Goal: Task Accomplishment & Management: Complete application form

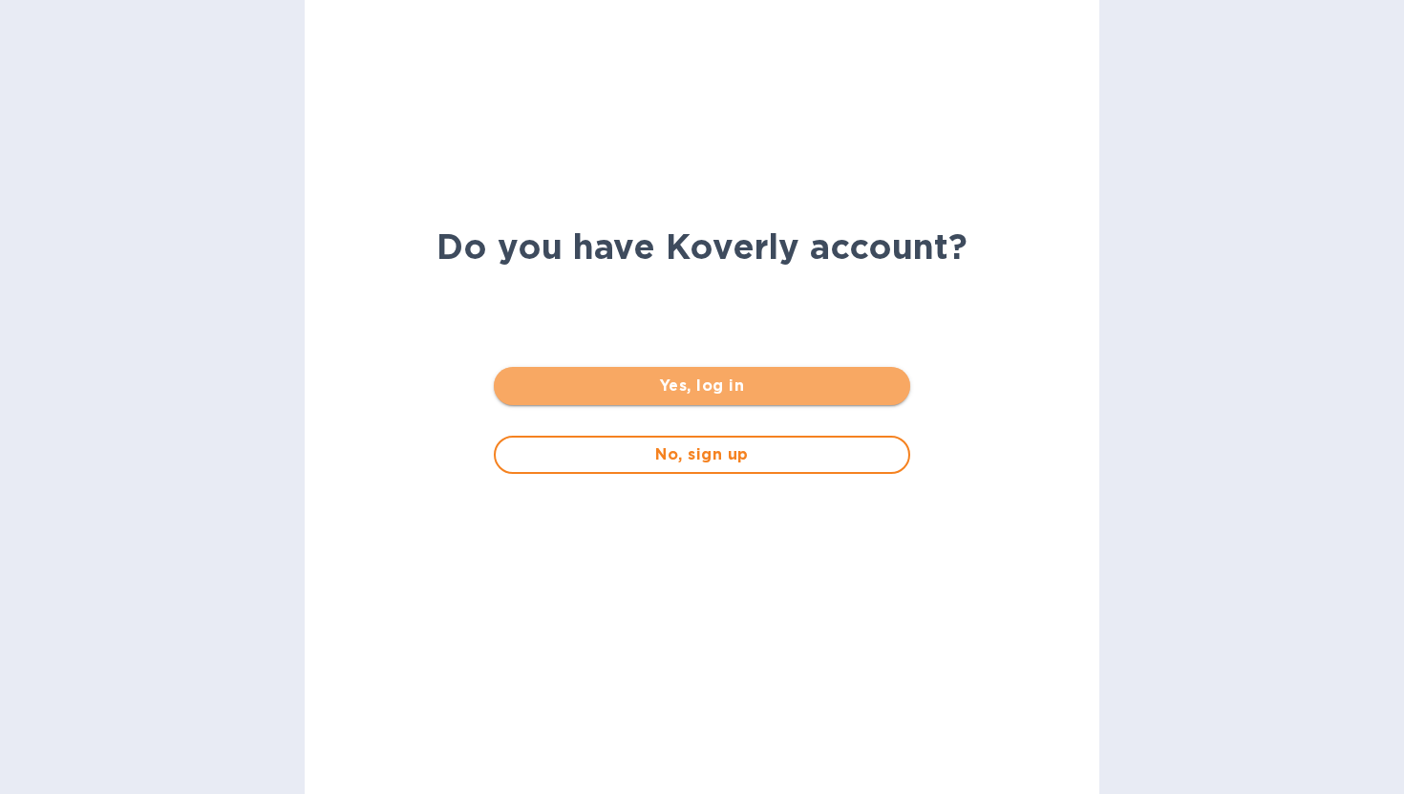
click at [663, 385] on span "Yes, log in" at bounding box center [701, 385] width 385 height 23
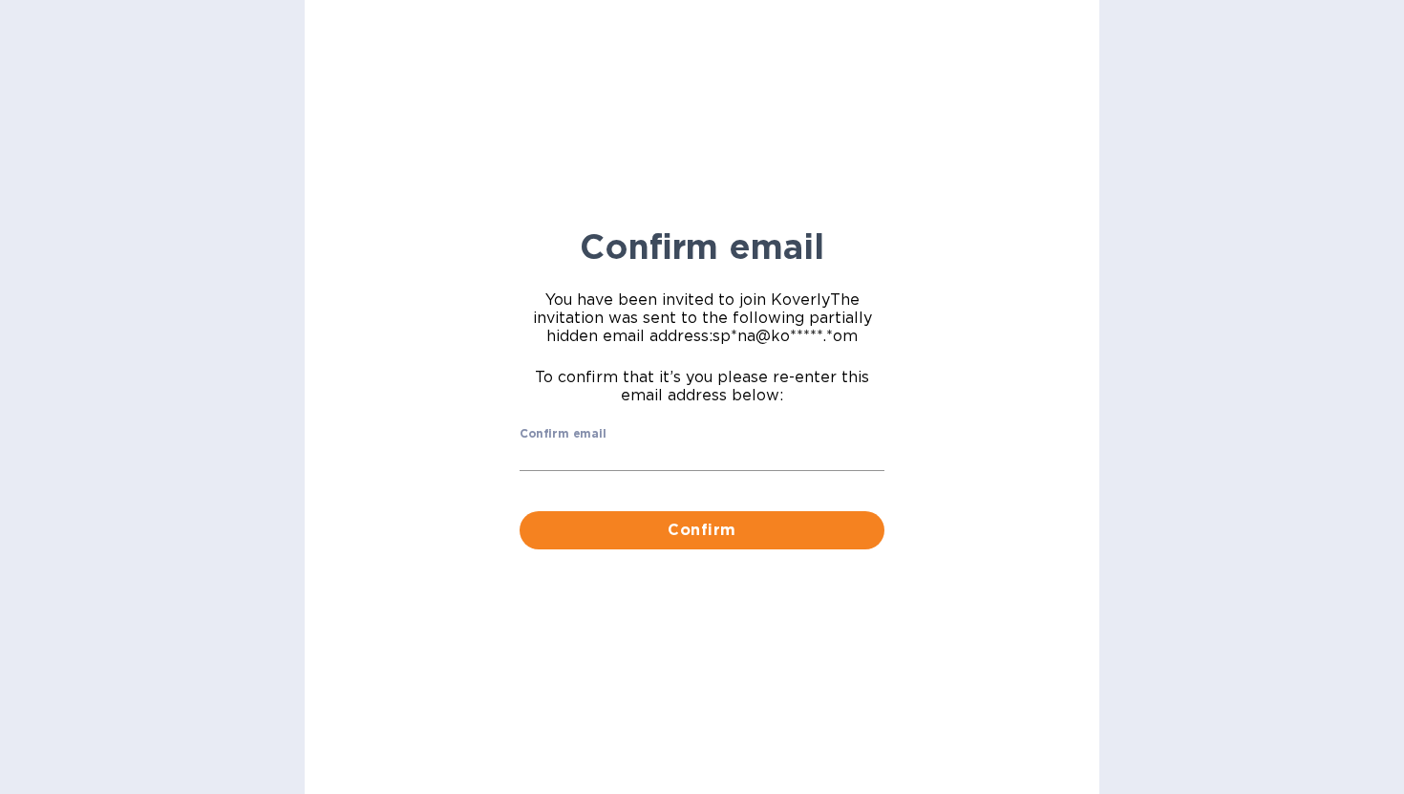
click at [638, 444] on input "Confirm email" at bounding box center [701, 456] width 365 height 29
type input "spena@koverly.com"
click at [486, 530] on div "Confirm email You have been invited to join Koverly The invitation was sent to …" at bounding box center [702, 397] width 794 height 794
click at [582, 535] on span "Confirm" at bounding box center [702, 530] width 334 height 23
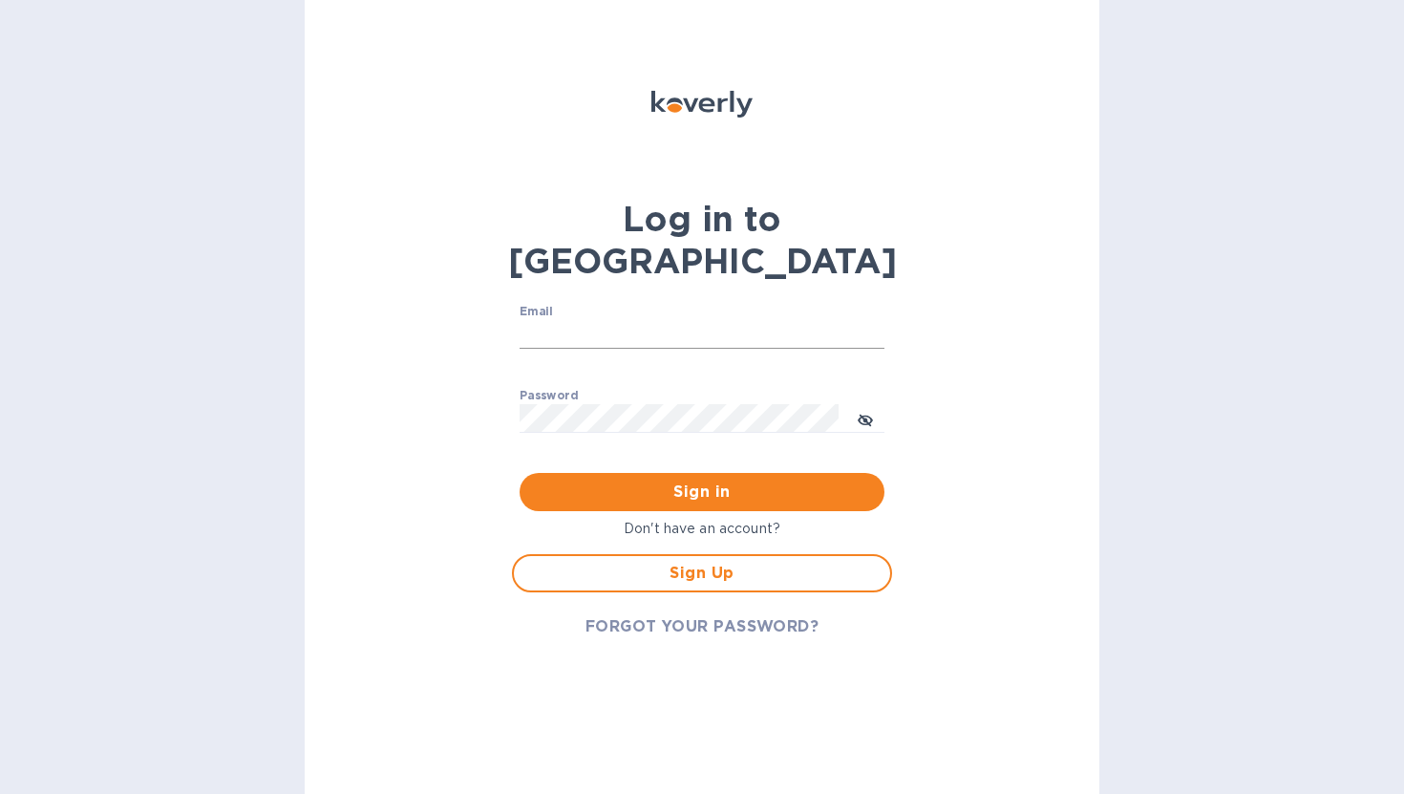
click at [609, 320] on input "Email" at bounding box center [701, 334] width 365 height 29
type input "spena@koverly.com"
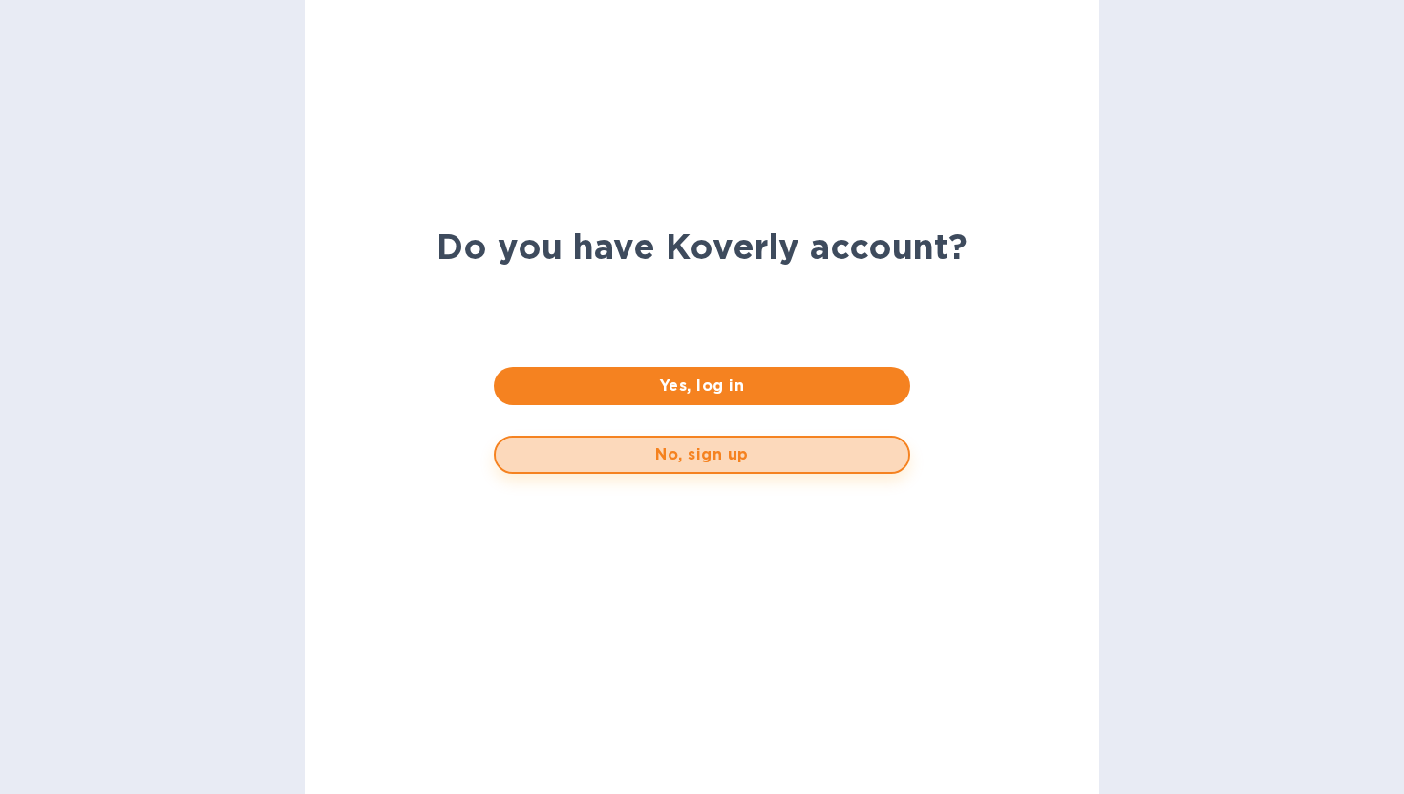
click at [647, 457] on span "No, sign up" at bounding box center [701, 454] width 381 height 23
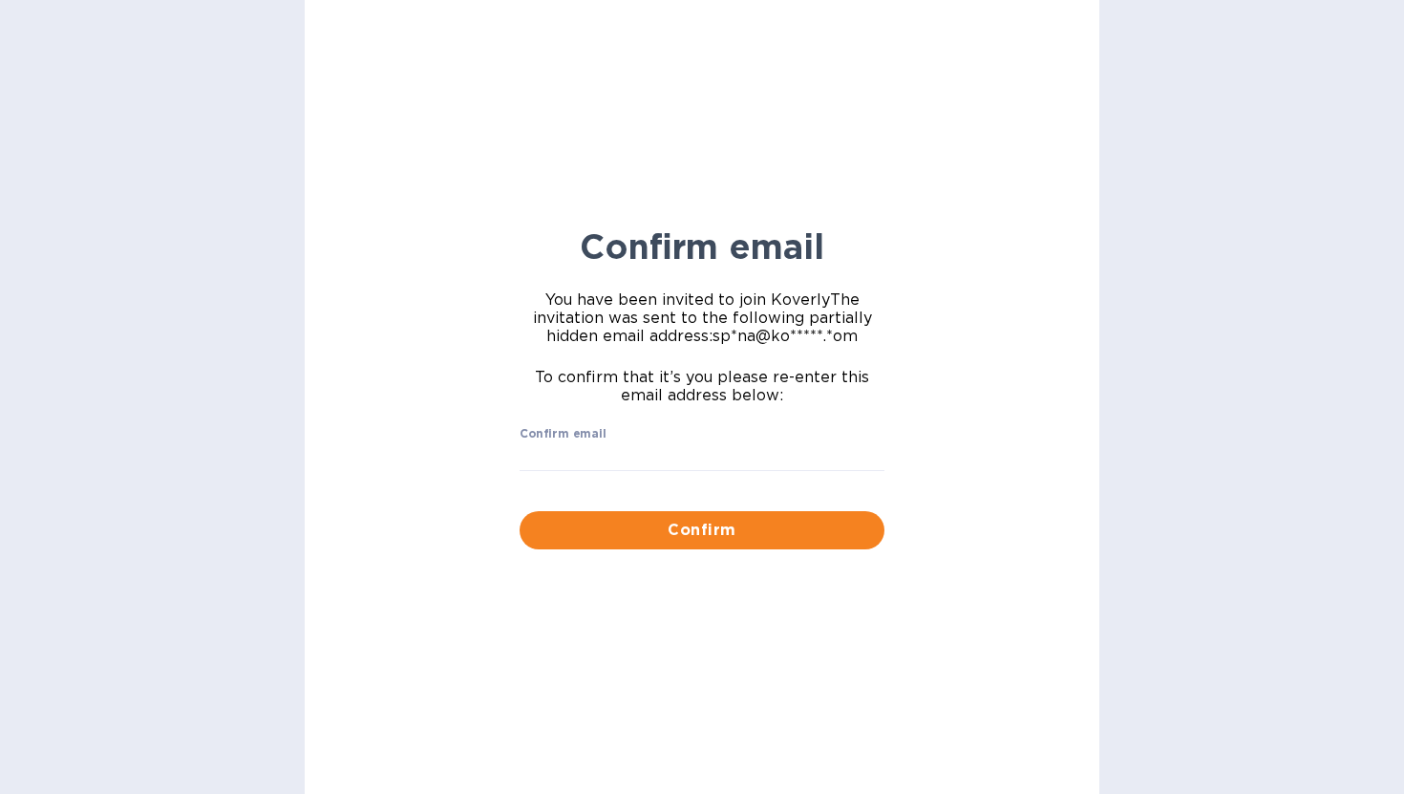
click at [647, 457] on input "Confirm email" at bounding box center [701, 456] width 365 height 29
type input "spena@koverly.com"
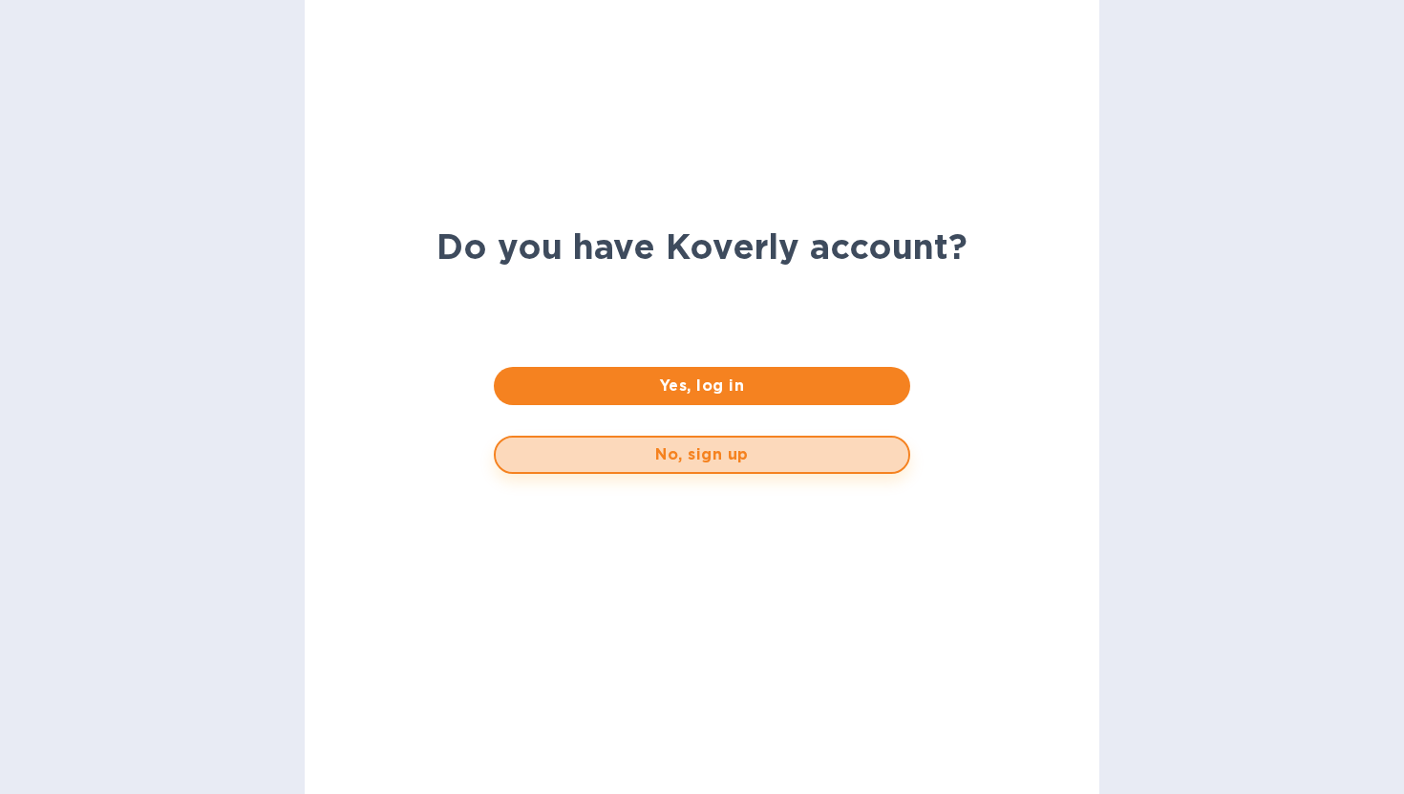
click at [661, 461] on span "No, sign up" at bounding box center [701, 454] width 381 height 23
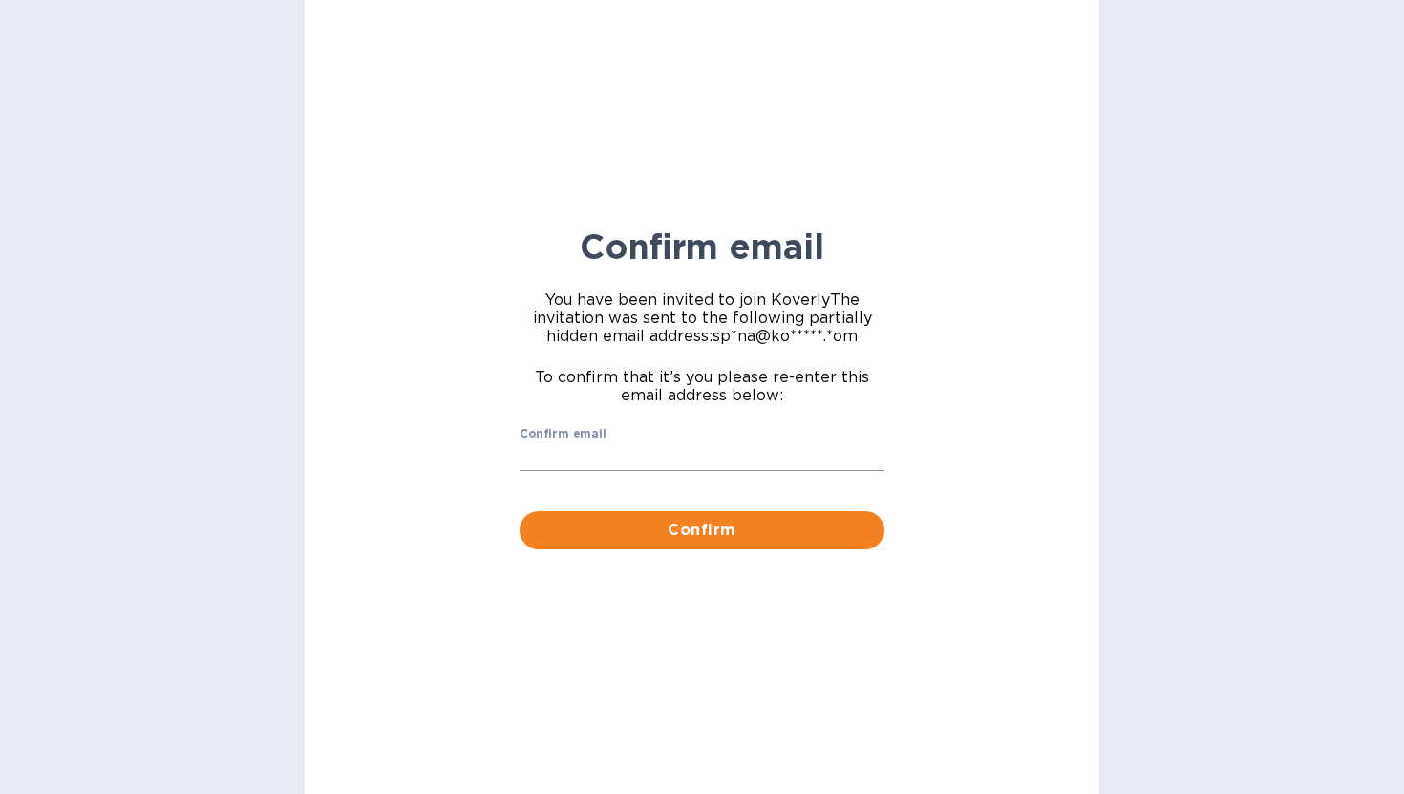
click at [645, 453] on input "Confirm email" at bounding box center [701, 456] width 365 height 29
type input "[PERSON_NAME][EMAIL_ADDRESS][DOMAIN_NAME]"
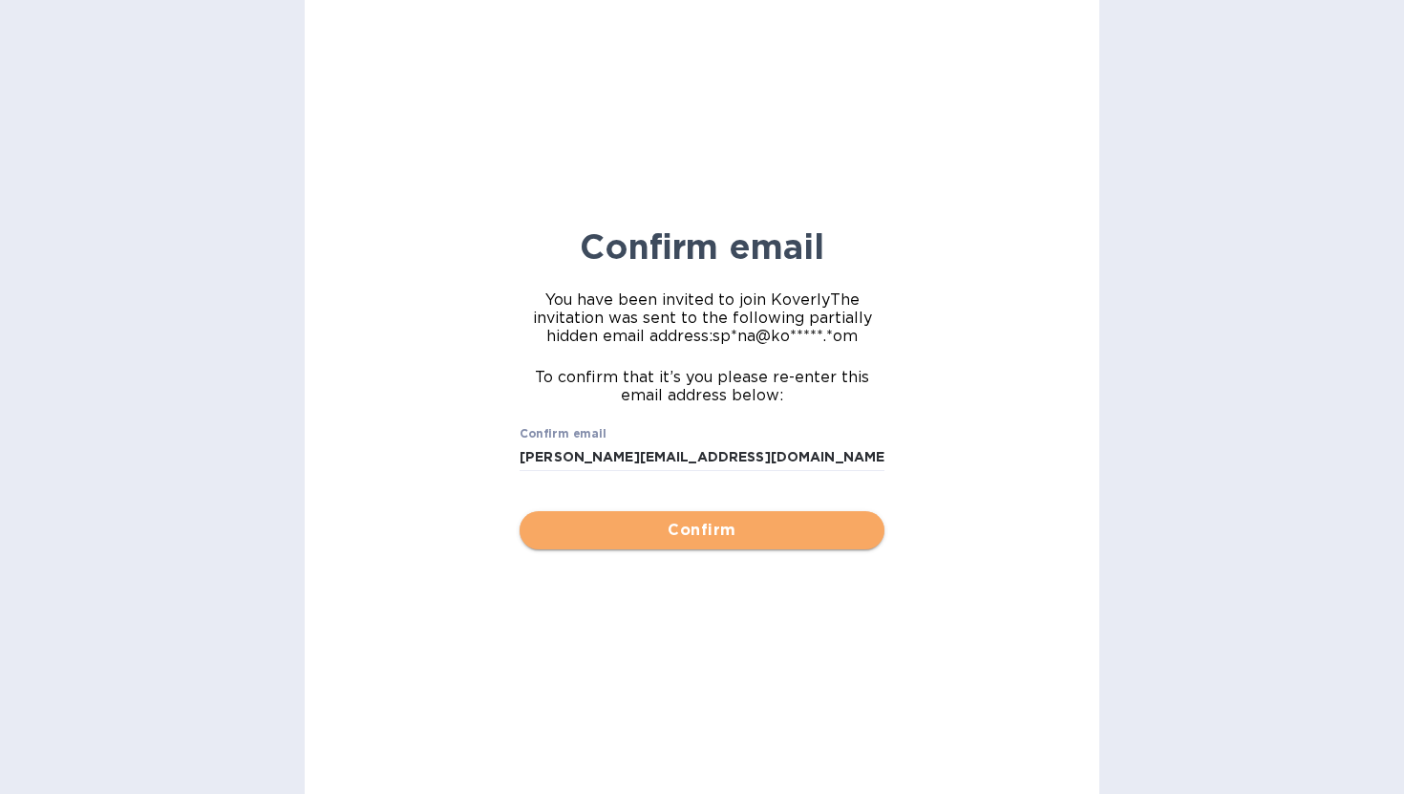
click at [659, 517] on button "Confirm" at bounding box center [701, 530] width 365 height 38
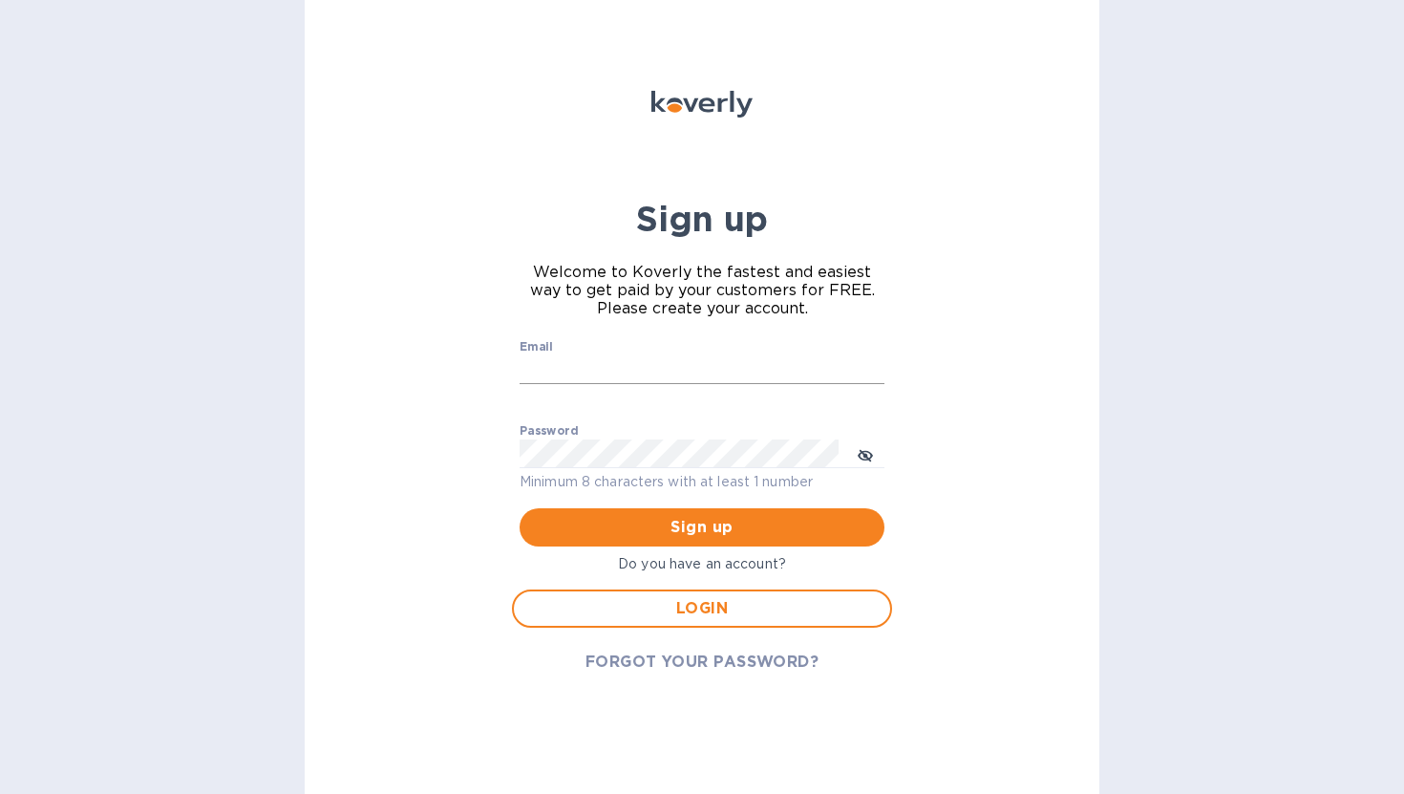
click at [565, 355] on input "Email" at bounding box center [701, 369] width 365 height 29
type input "[PERSON_NAME][EMAIL_ADDRESS][DOMAIN_NAME]"
click at [690, 512] on button "Sign up" at bounding box center [701, 527] width 365 height 38
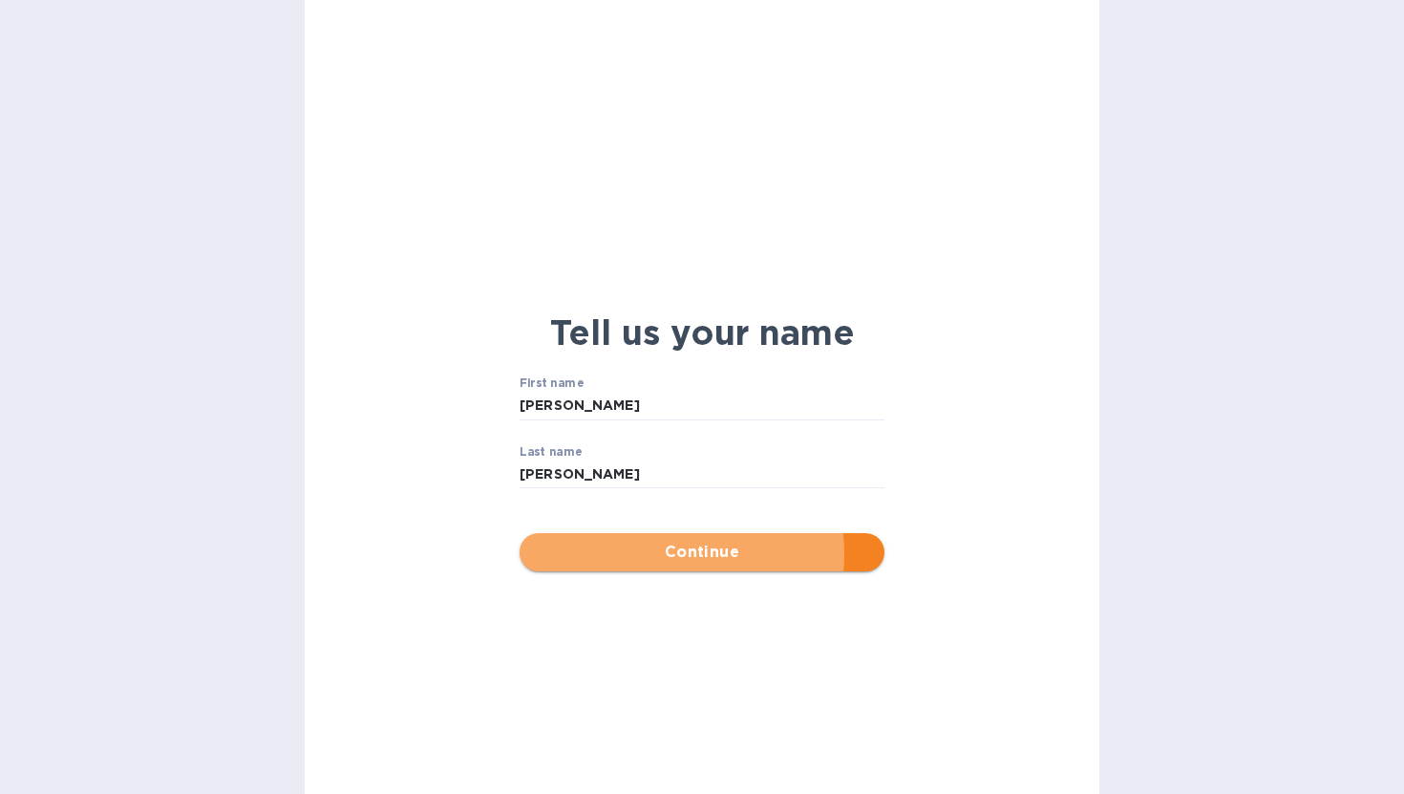
click at [679, 553] on span "Continue" at bounding box center [702, 551] width 334 height 23
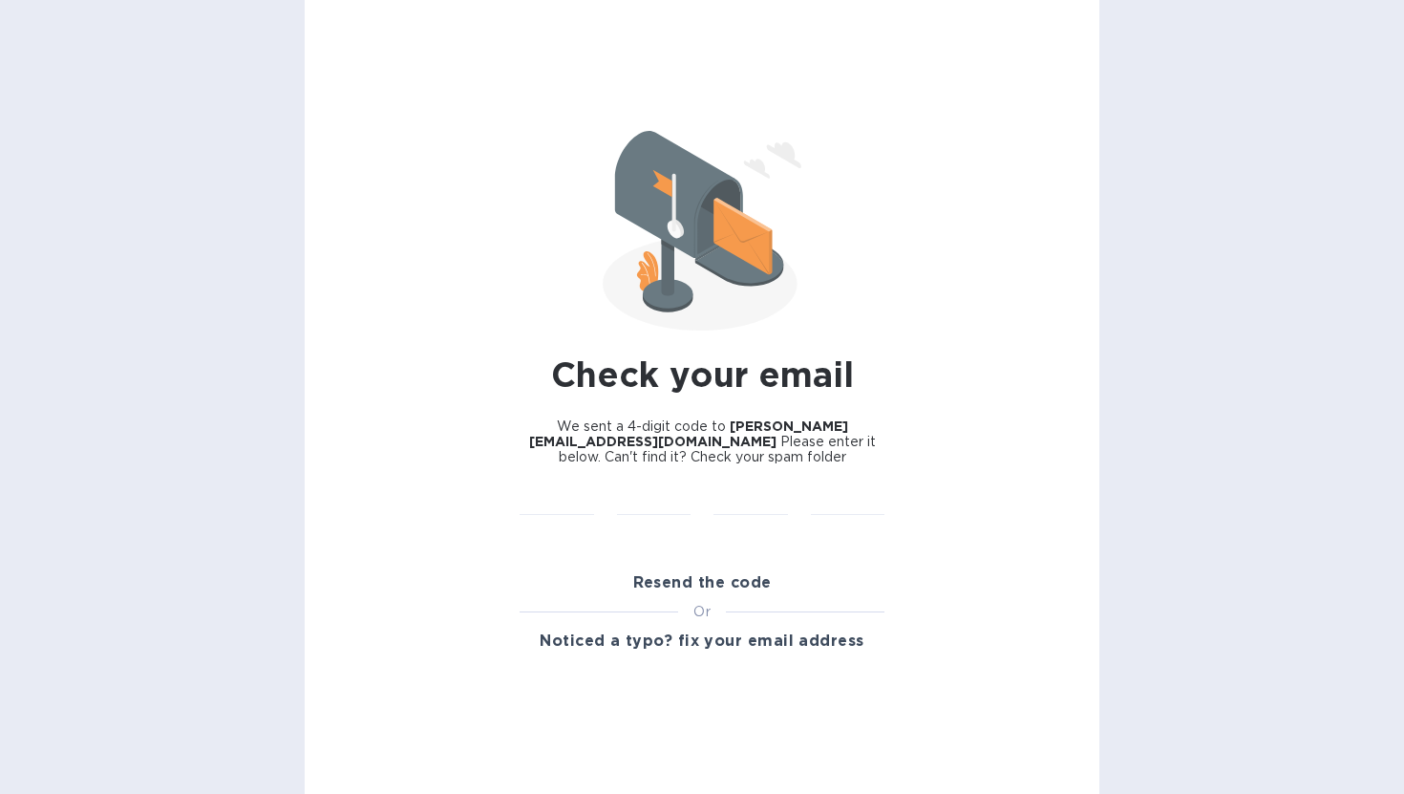
click at [680, 571] on span "Resend the code" at bounding box center [702, 582] width 138 height 23
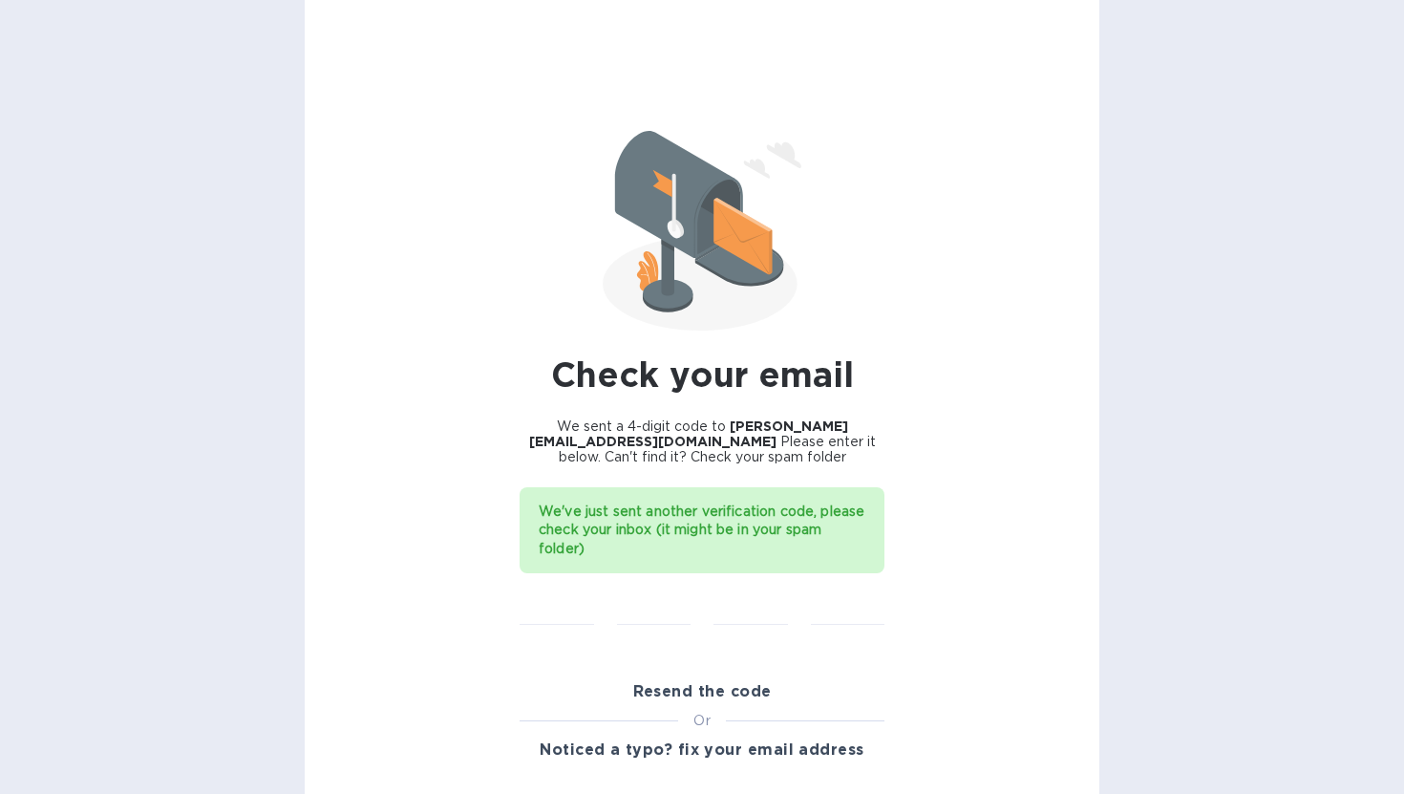
click at [566, 584] on div "​" at bounding box center [556, 622] width 97 height 76
click at [558, 596] on input "text" at bounding box center [556, 610] width 74 height 29
paste input "5385"
type input "5"
paste input "5385"
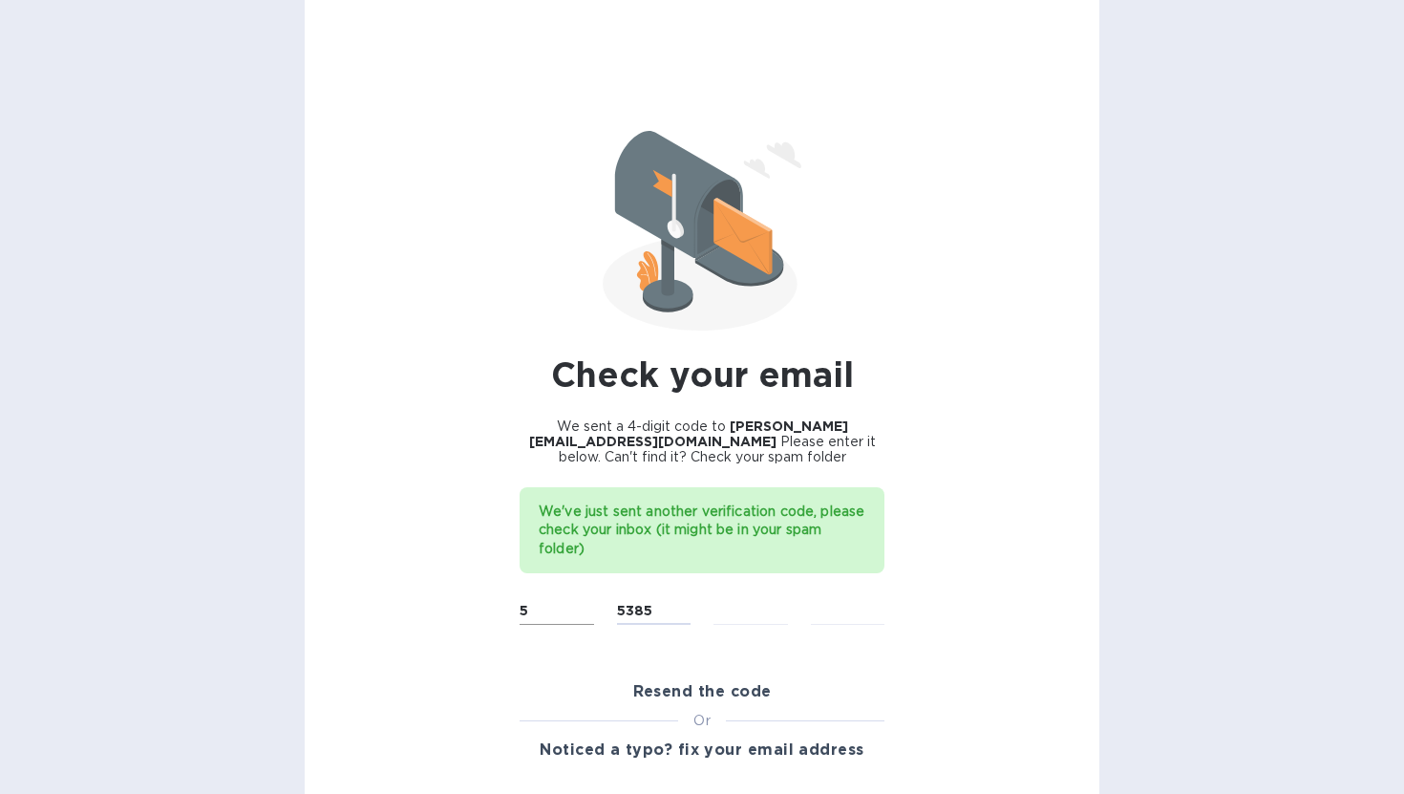
type input "5"
paste input "5385"
type input "5"
click at [625, 596] on input "5" at bounding box center [654, 610] width 74 height 29
type input "3"
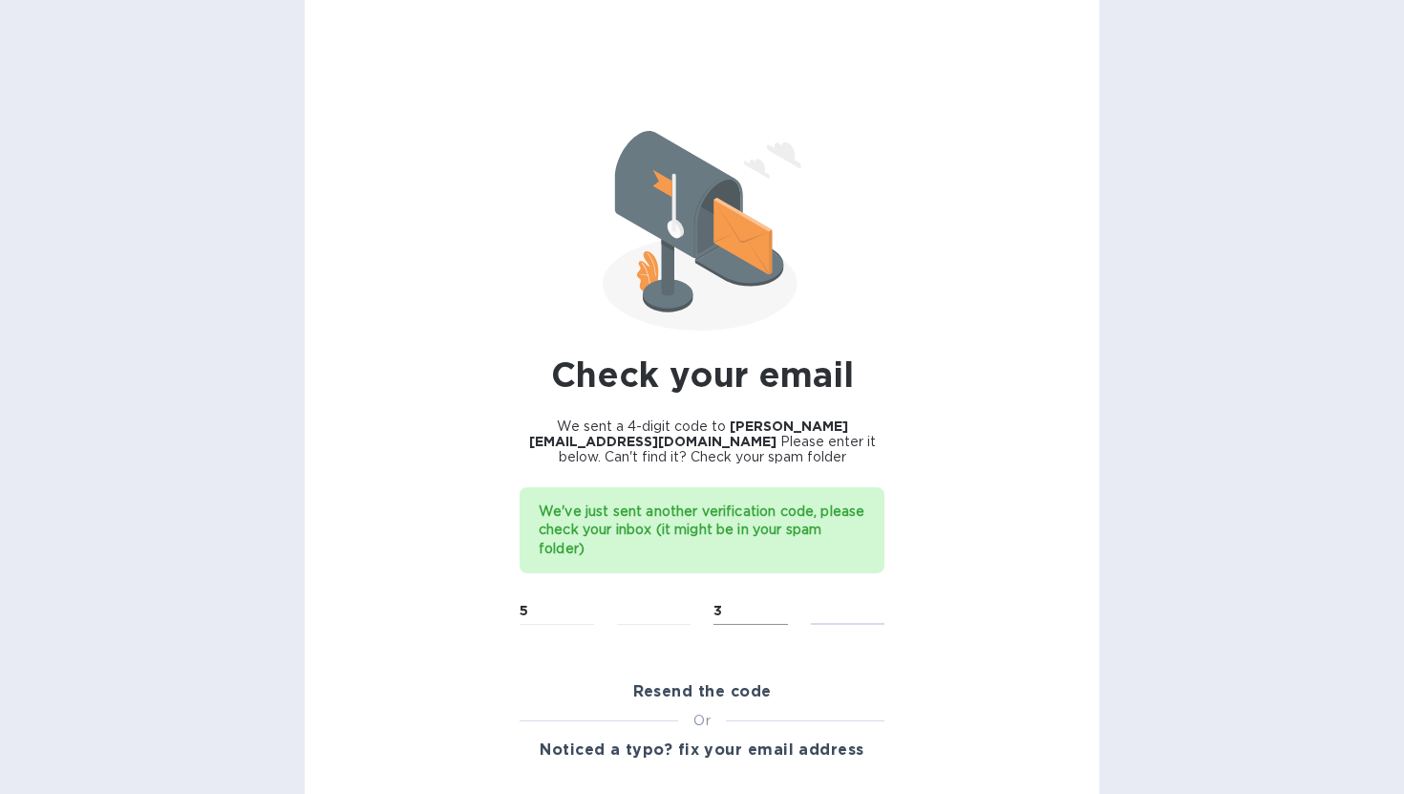
click at [732, 605] on input "3" at bounding box center [750, 610] width 74 height 29
click at [642, 596] on input "text" at bounding box center [654, 610] width 74 height 29
type input "3"
type input "8"
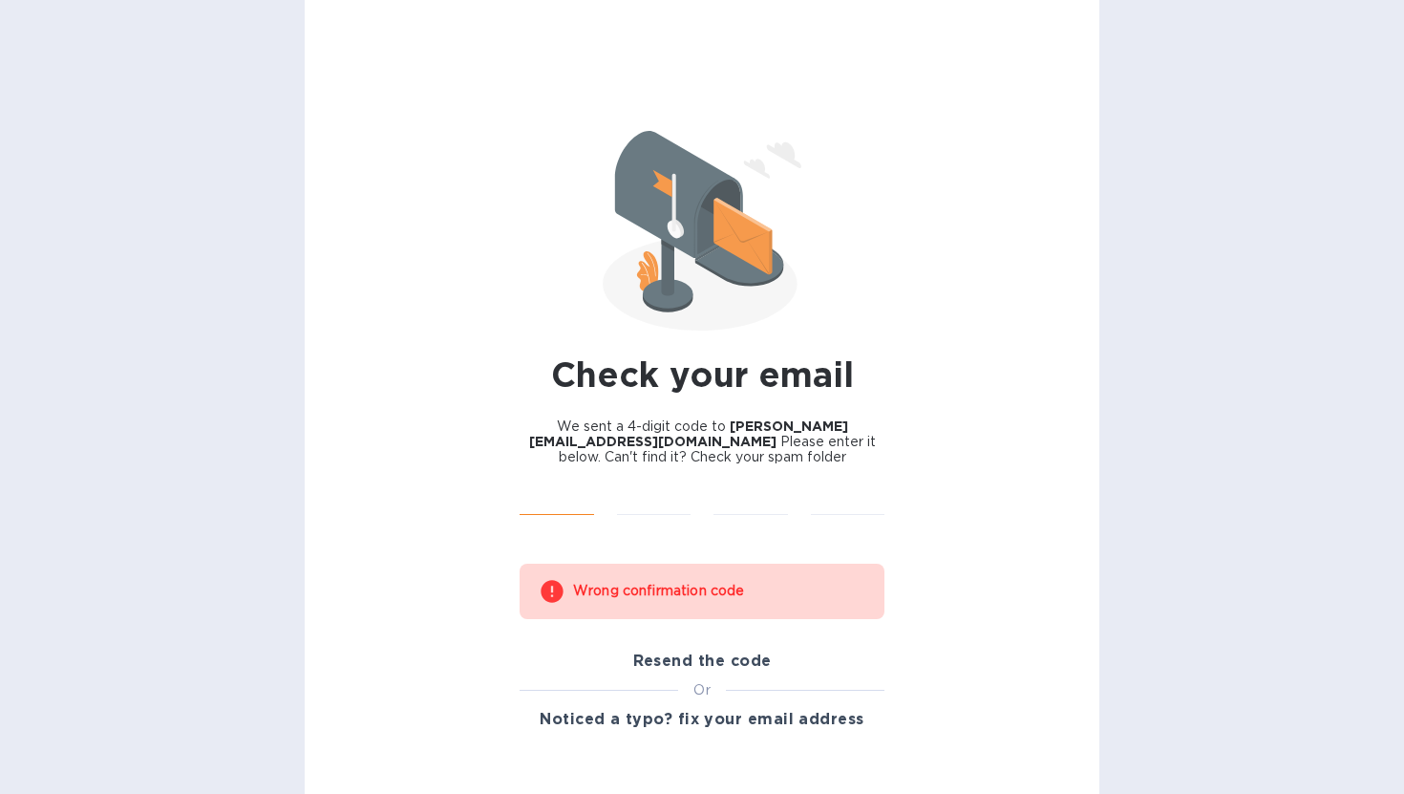
click at [532, 487] on input "text" at bounding box center [556, 501] width 74 height 29
type input "5"
type input "3"
type input "8"
type input "5"
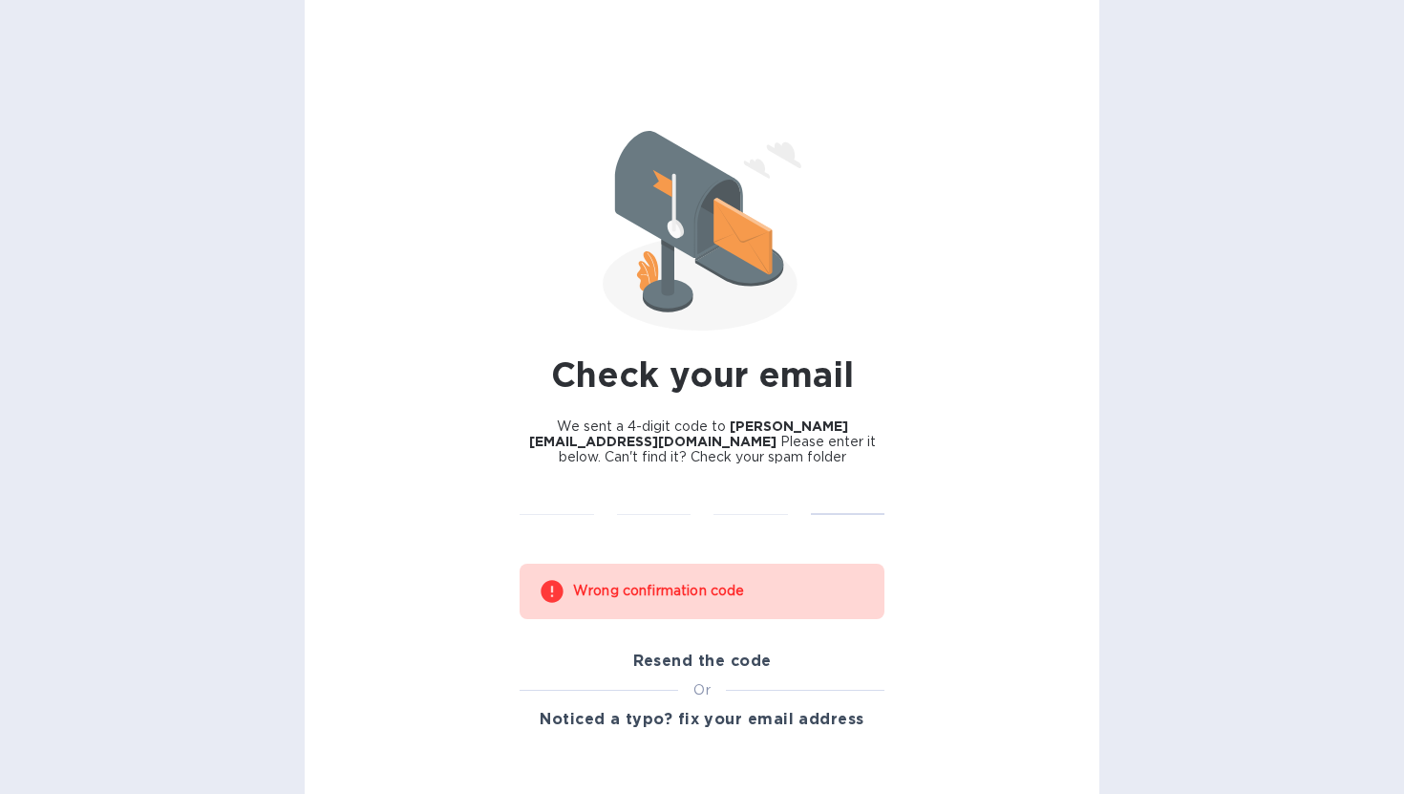
click at [680, 649] on span "Resend the code" at bounding box center [702, 660] width 138 height 23
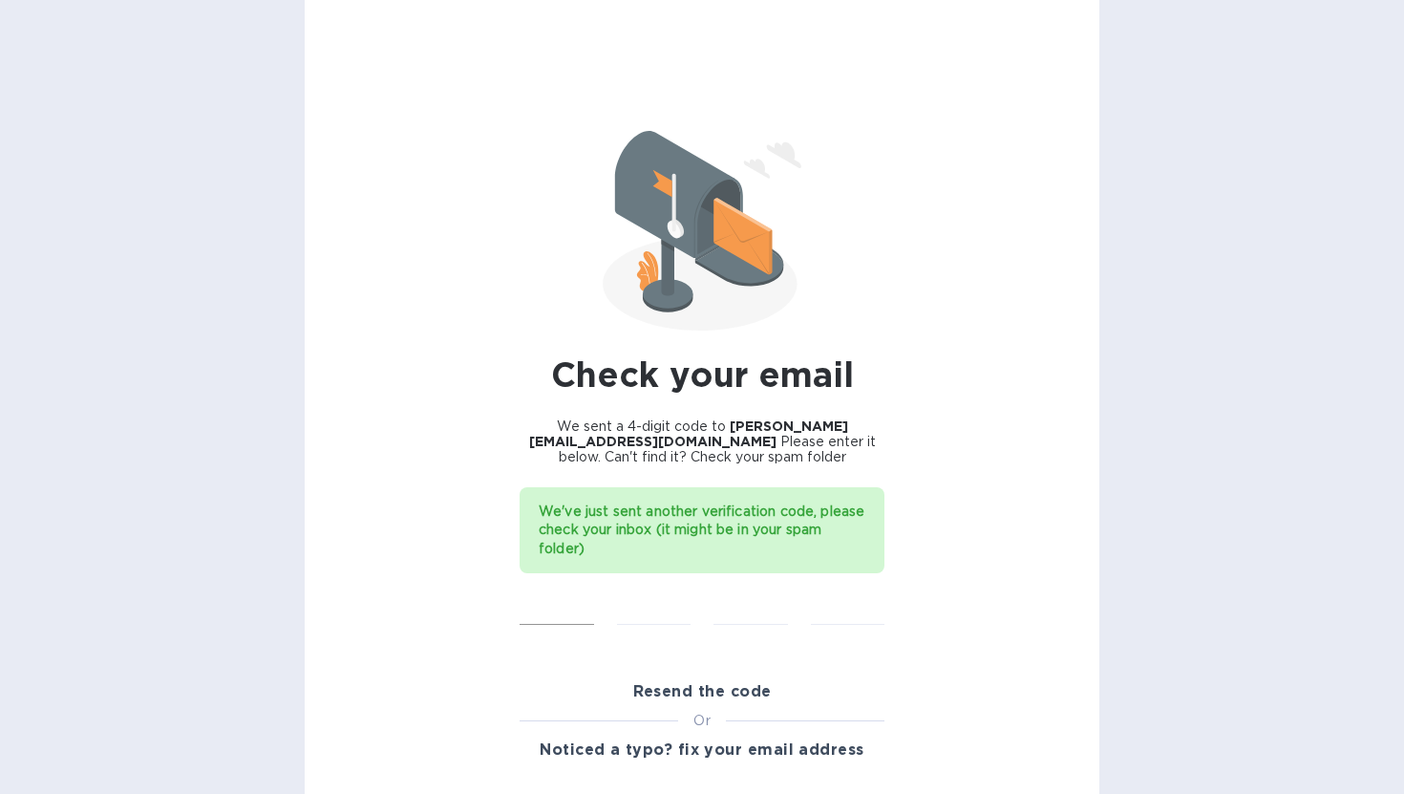
click at [548, 597] on input "text" at bounding box center [556, 610] width 74 height 29
type input "9"
type input "6"
type input "7"
click at [727, 596] on input "7" at bounding box center [750, 610] width 74 height 29
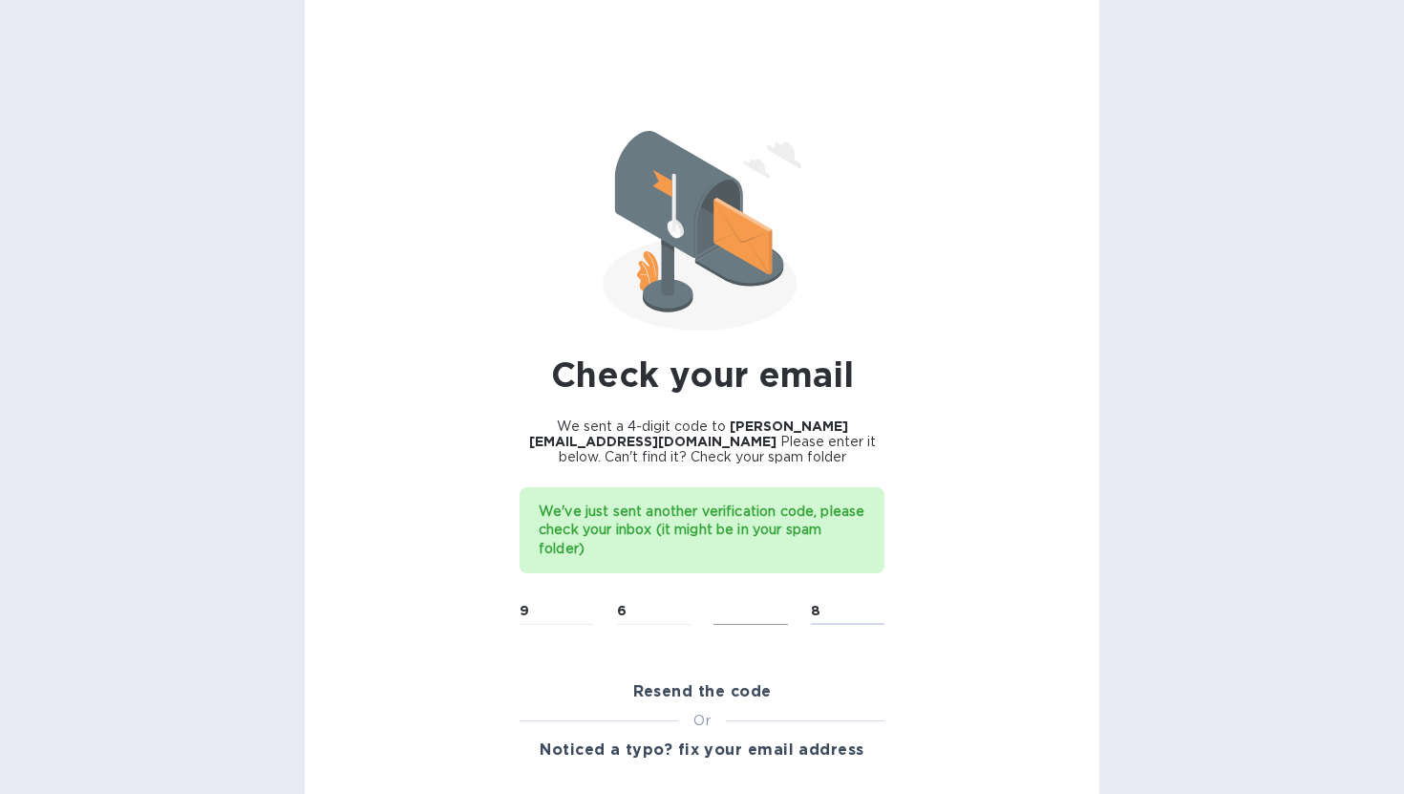
type input "0"
click at [716, 602] on input "text" at bounding box center [750, 610] width 74 height 29
type input "8"
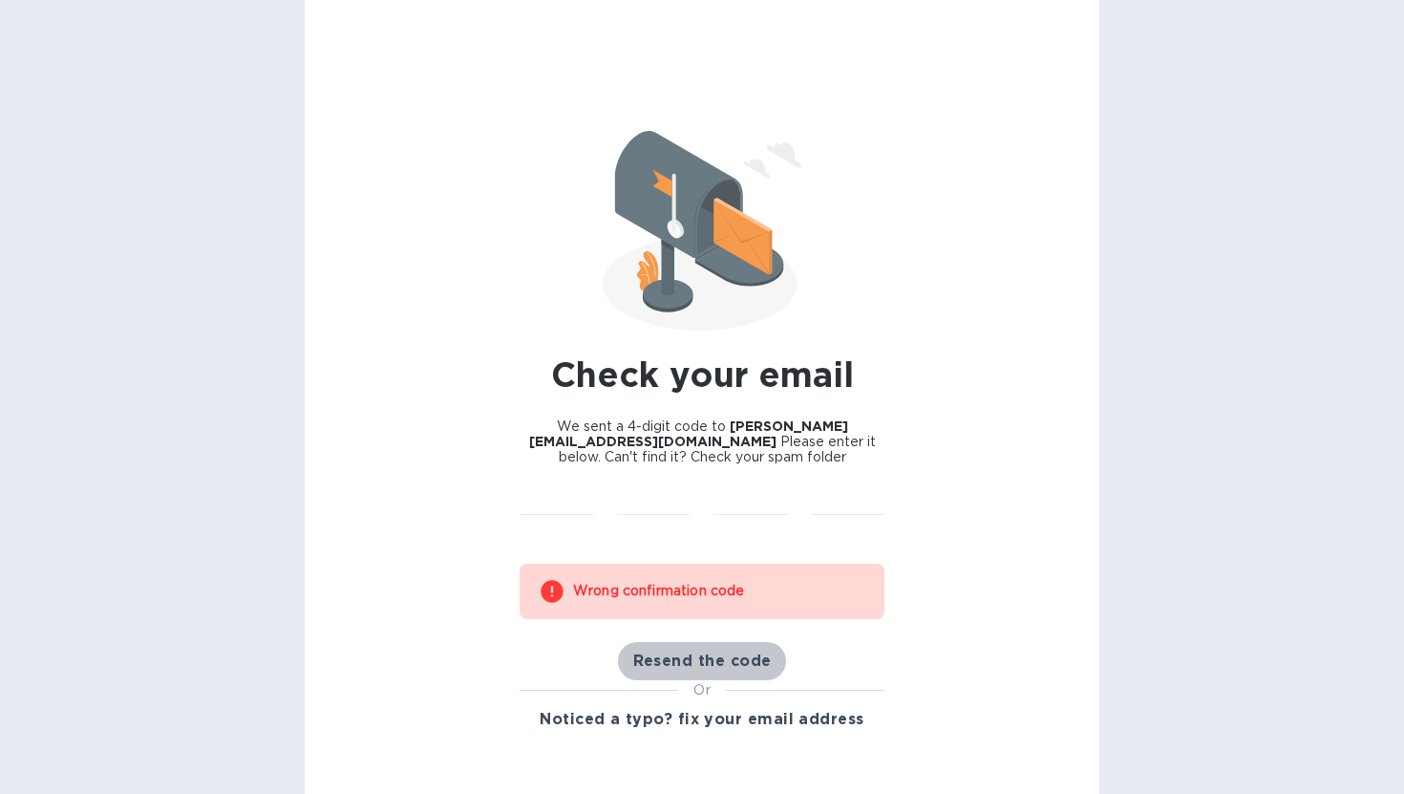
click at [665, 664] on button "Resend the code" at bounding box center [702, 661] width 169 height 38
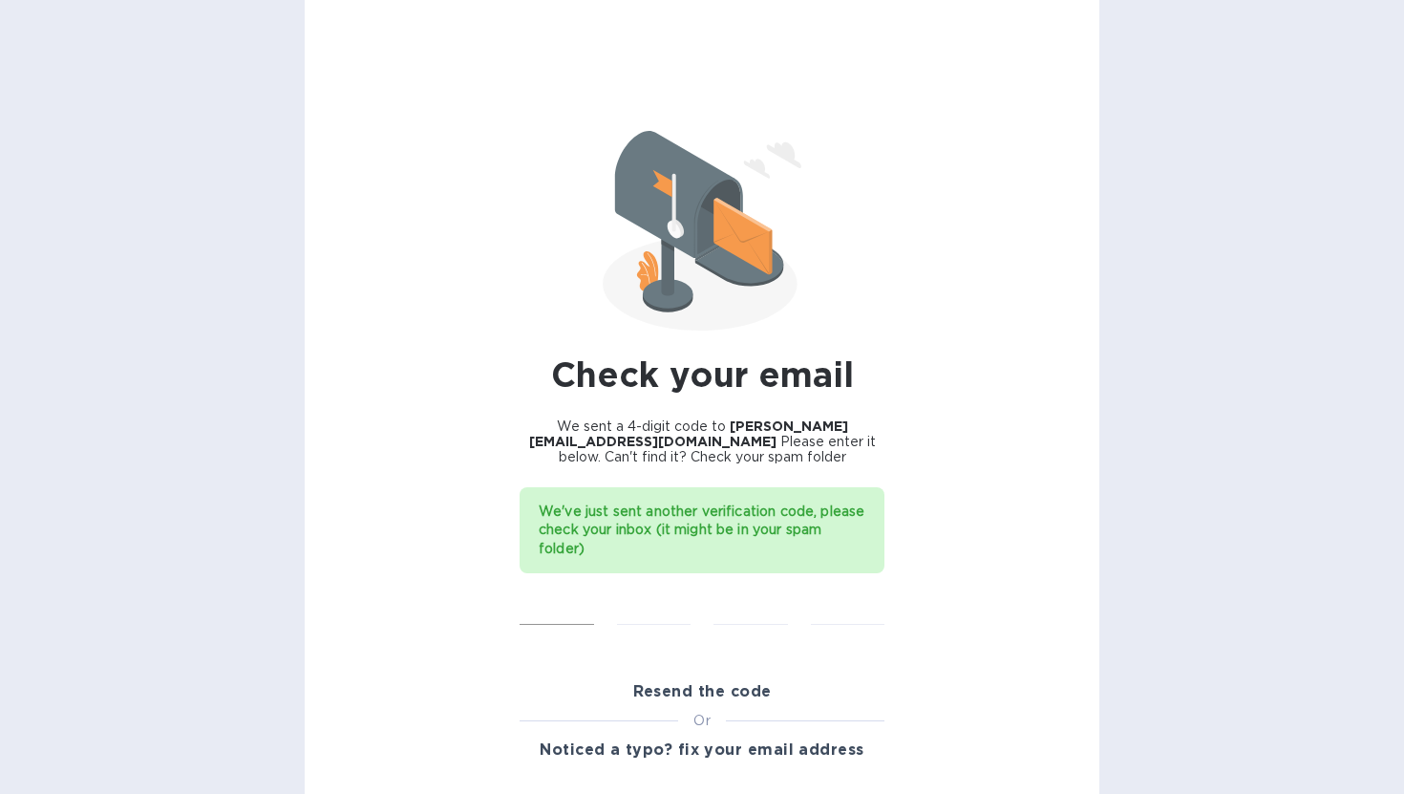
click at [579, 598] on input "text" at bounding box center [556, 610] width 74 height 29
type input "5"
type input "2"
type input "0"
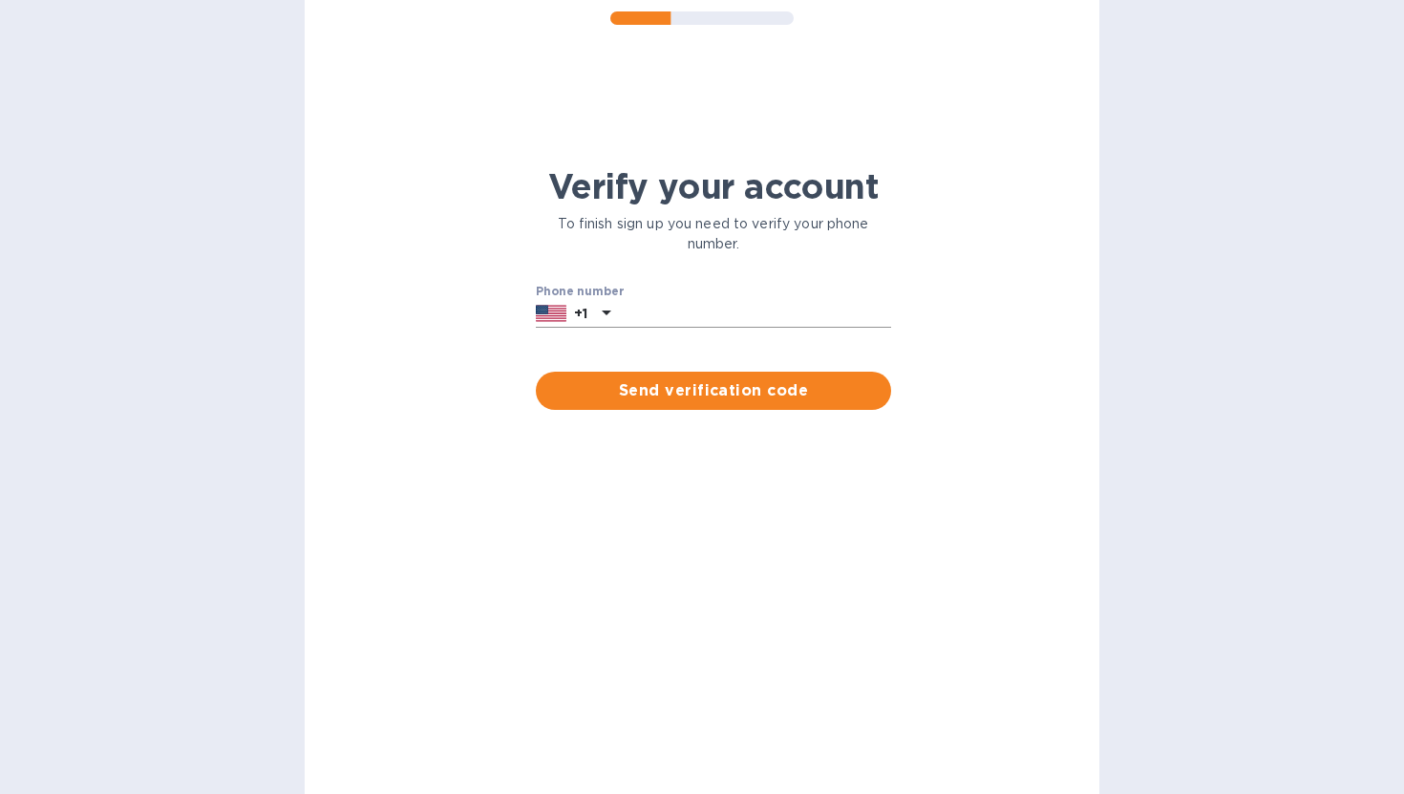
click at [664, 322] on input "text" at bounding box center [754, 314] width 273 height 29
type input "6175994566"
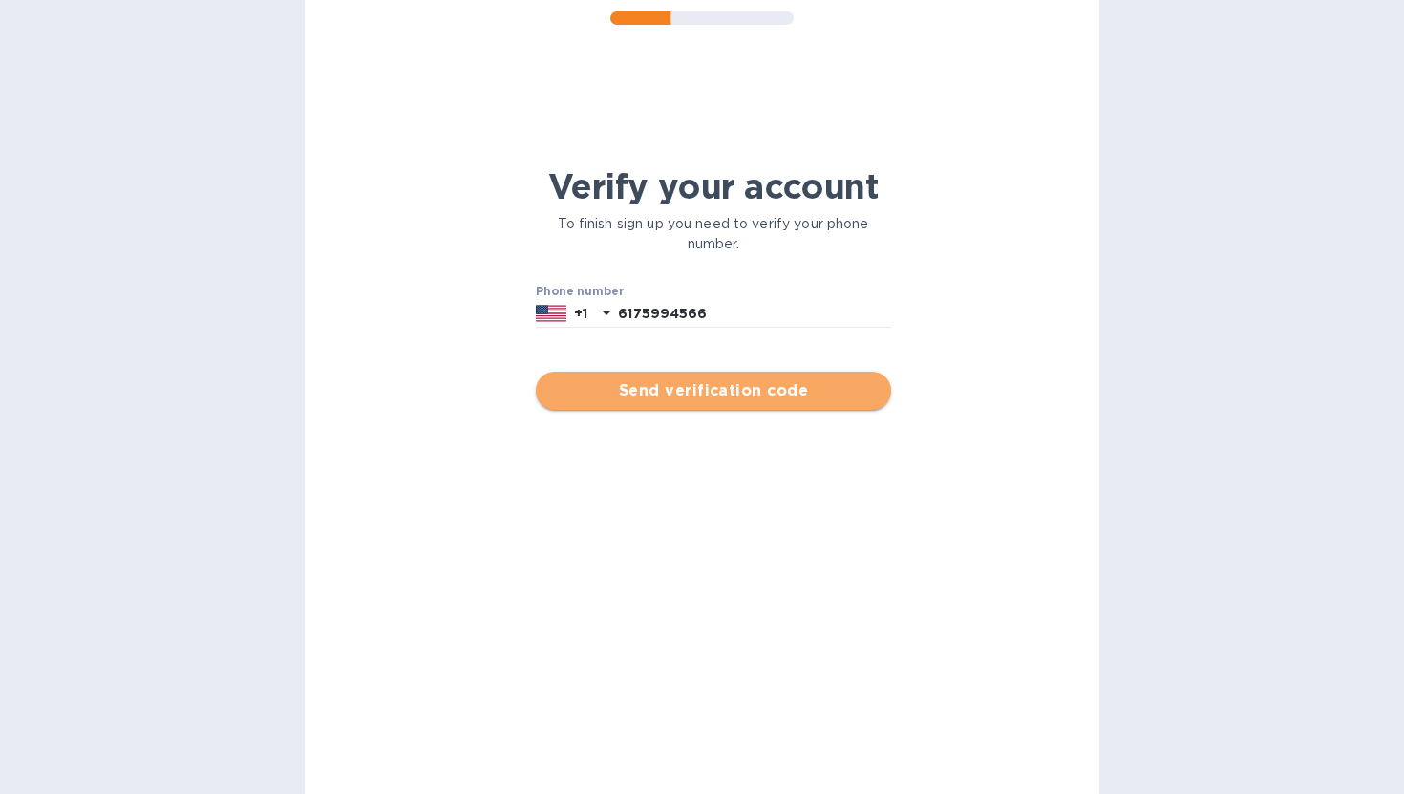
click at [720, 386] on span "Send verification code" at bounding box center [713, 390] width 325 height 23
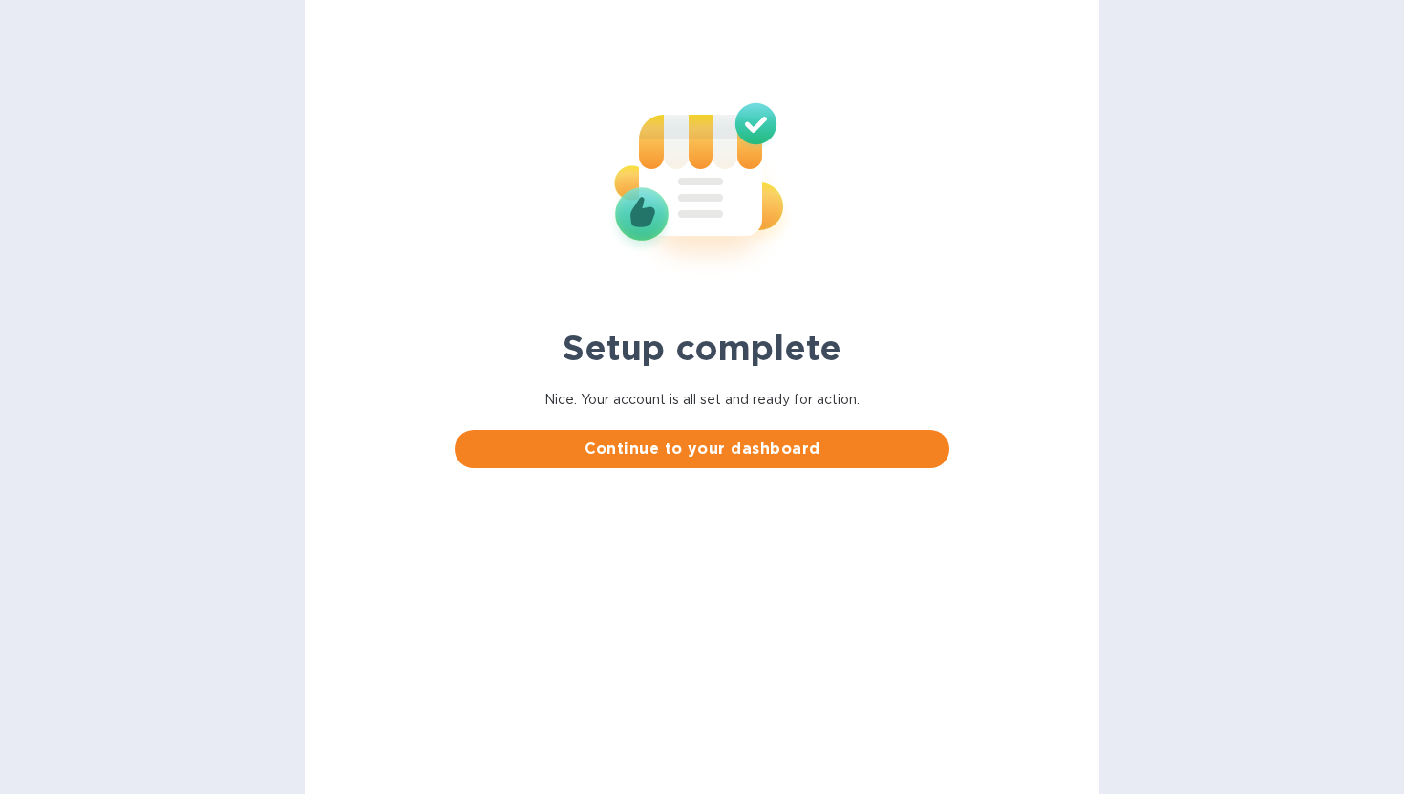
click at [711, 470] on div "Continue to your dashboard" at bounding box center [701, 448] width 517 height 61
click at [700, 459] on button "Continue to your dashboard" at bounding box center [702, 449] width 494 height 38
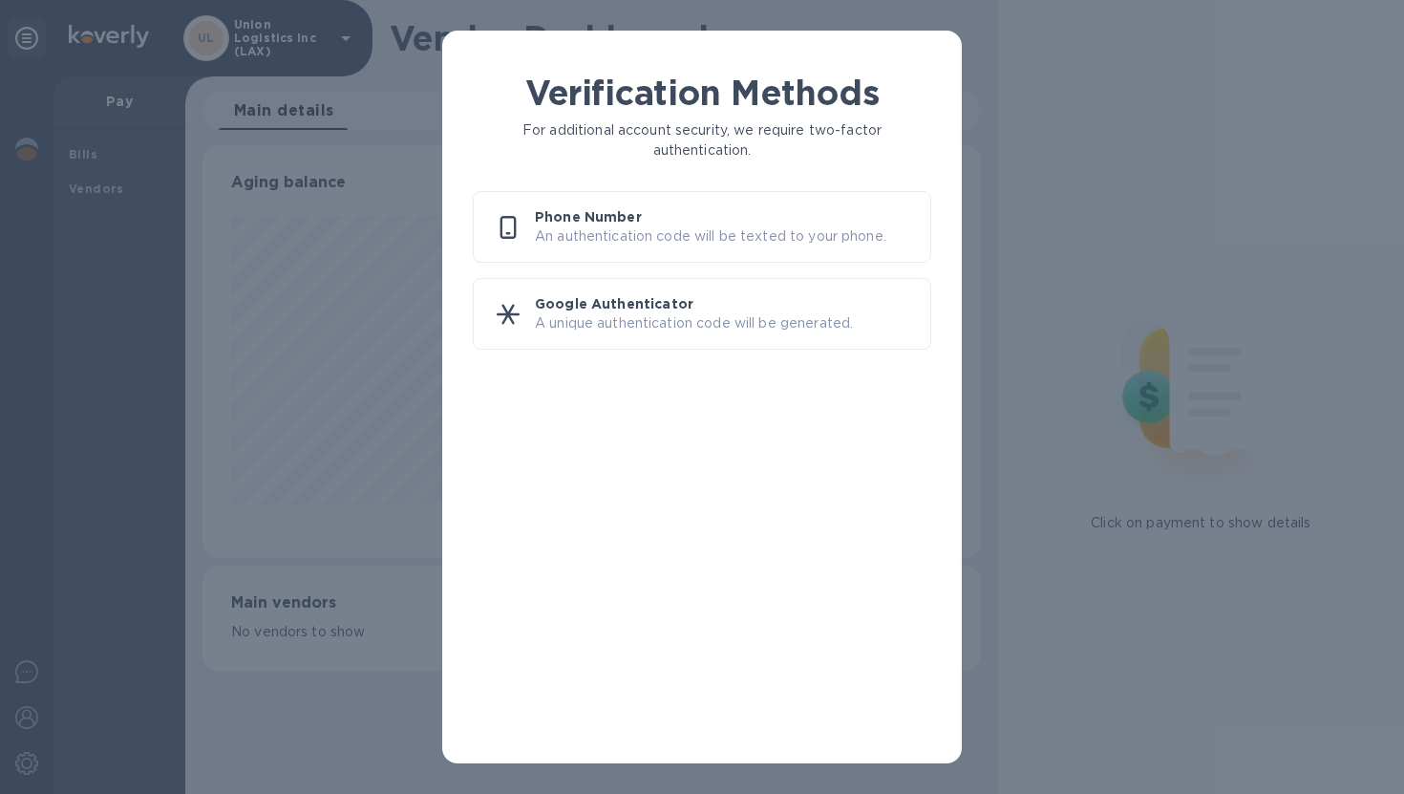
scroll to position [413, 778]
click at [671, 249] on div "Phone Number An authentication code will be texted to your phone." at bounding box center [702, 227] width 458 height 72
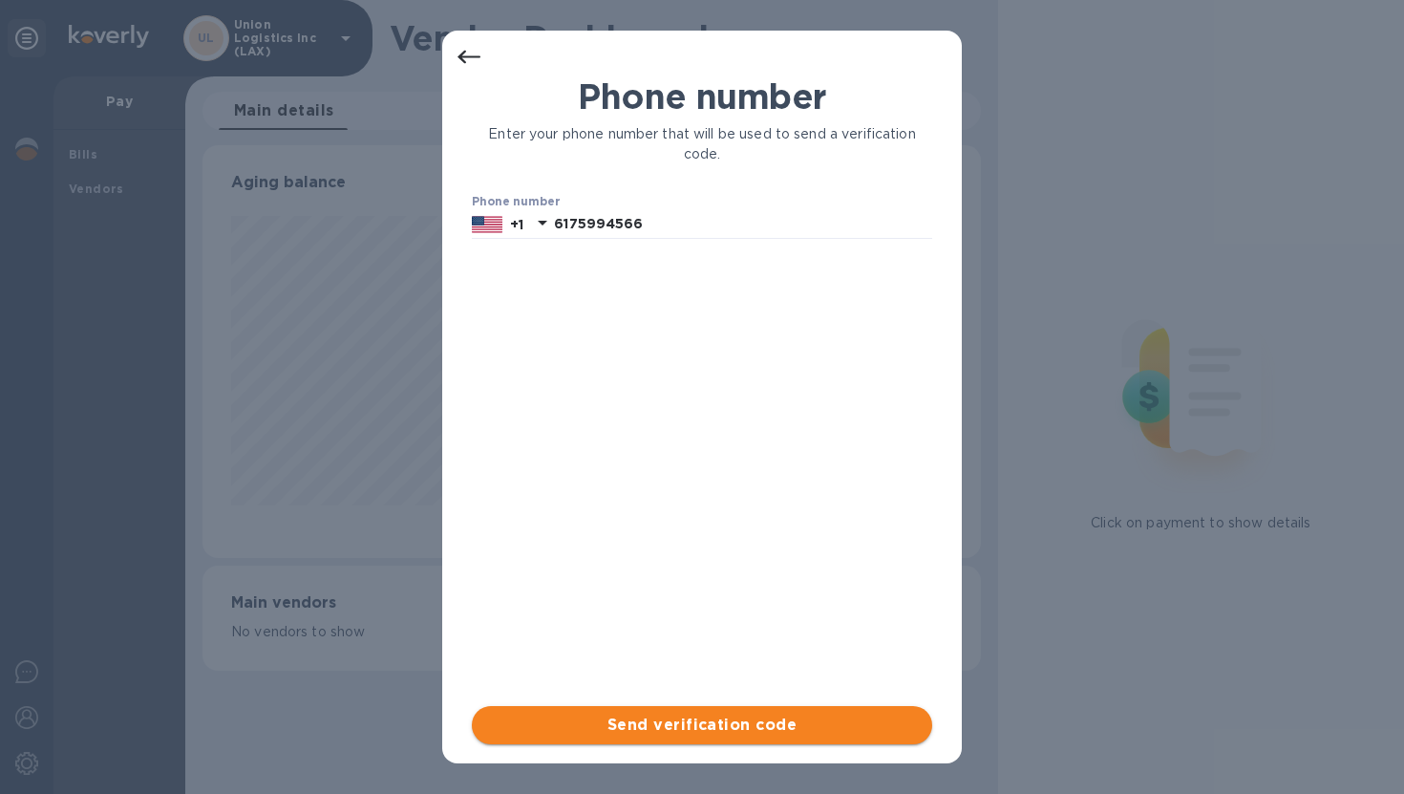
click at [664, 723] on span "Send verification code" at bounding box center [702, 724] width 430 height 23
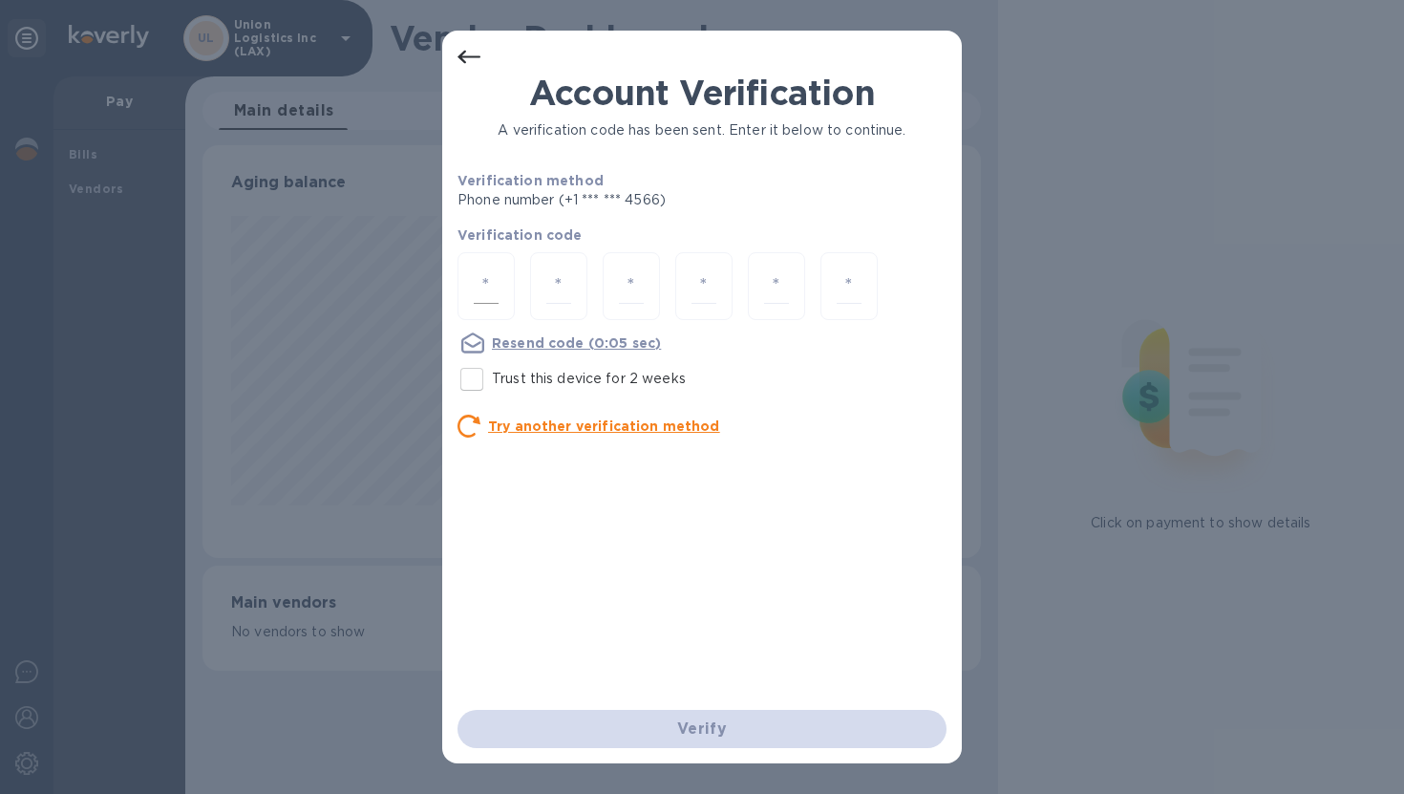
click at [476, 275] on input "number" at bounding box center [486, 285] width 25 height 35
type input "6"
type input "1"
type input "6"
type input "4"
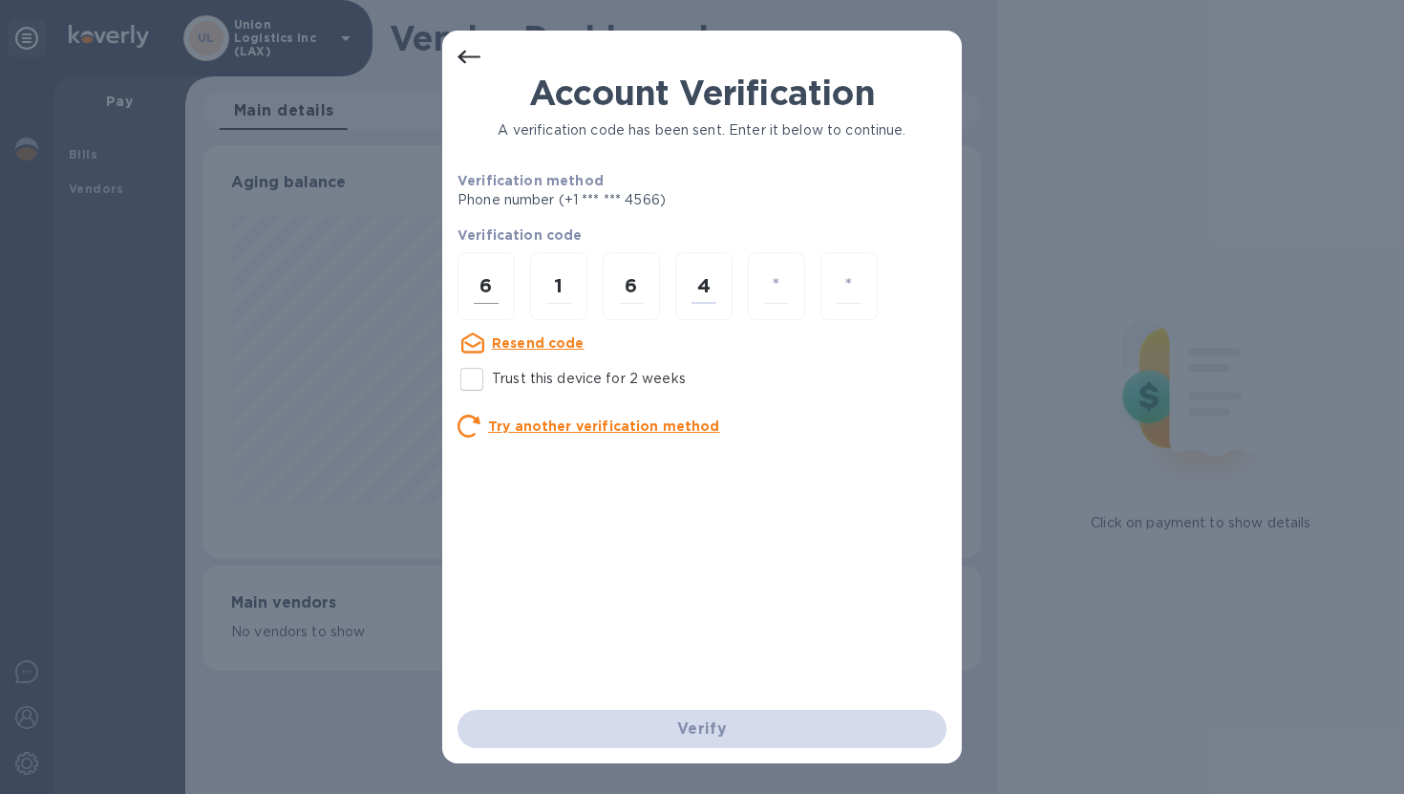
type input "3"
type input "6"
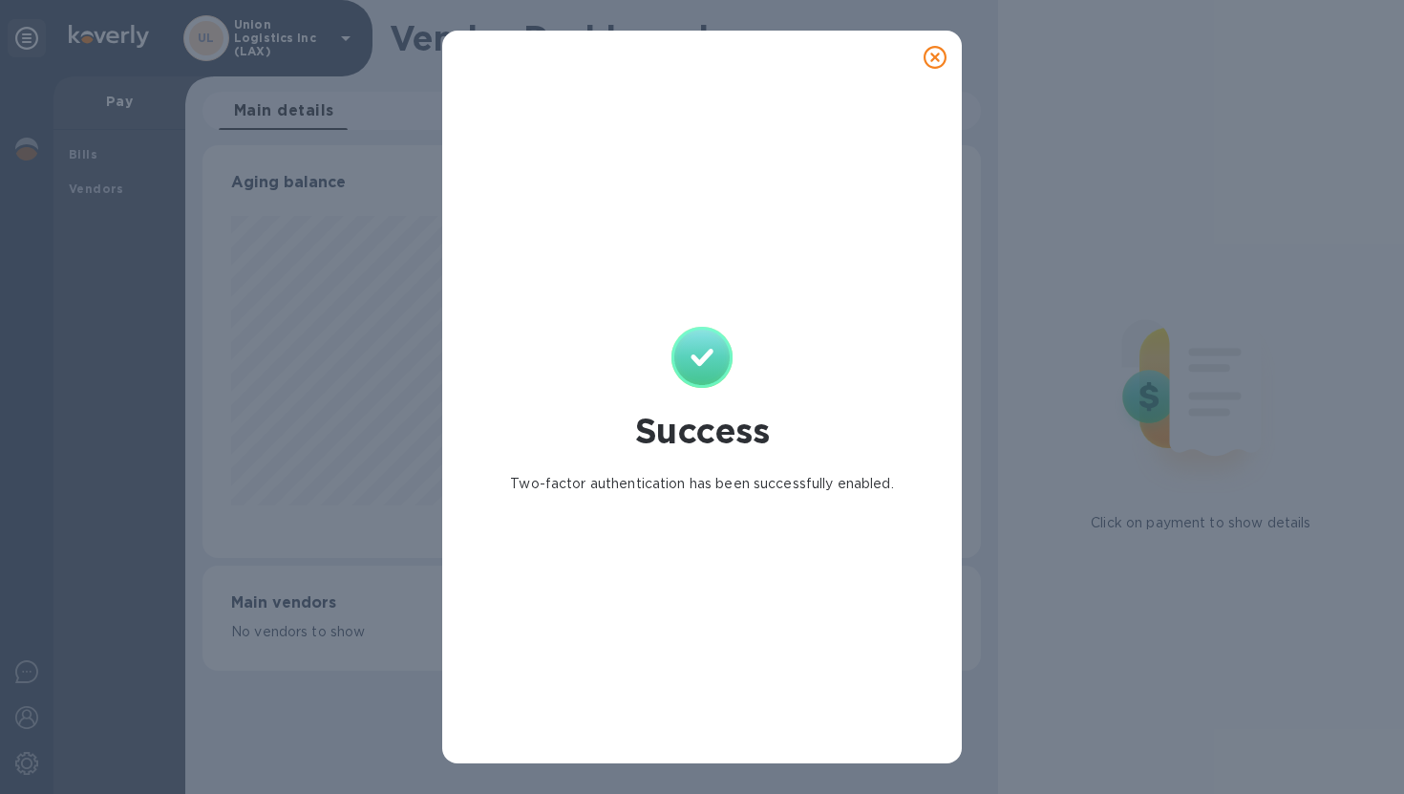
click at [937, 55] on icon at bounding box center [934, 57] width 23 height 23
